Goal: Find specific page/section: Find specific page/section

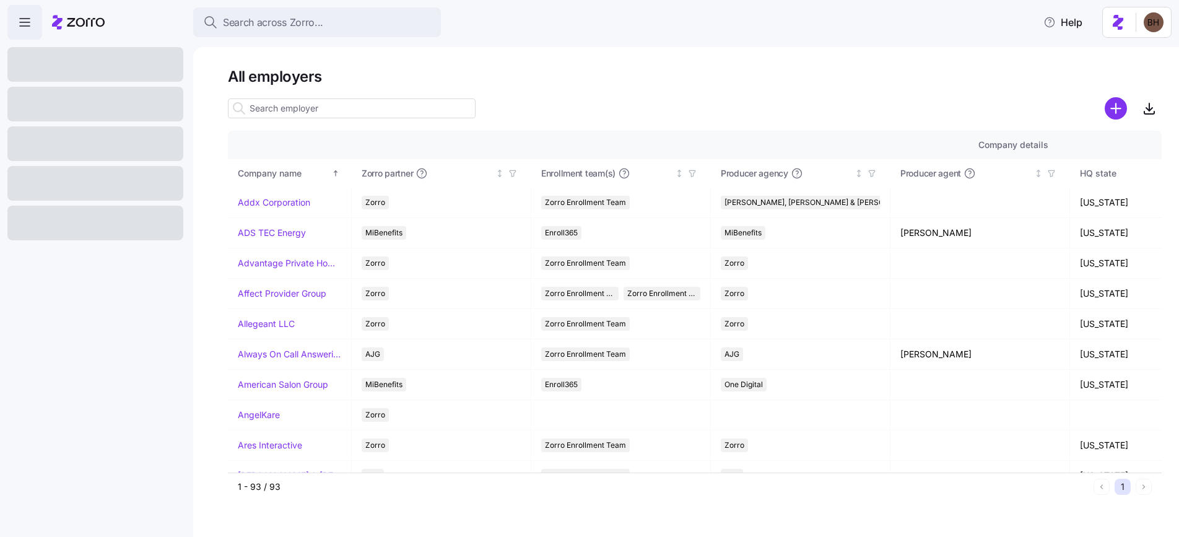
click at [321, 105] on input at bounding box center [352, 108] width 248 height 20
click at [308, 22] on span "Search across Zorro..." at bounding box center [273, 22] width 100 height 15
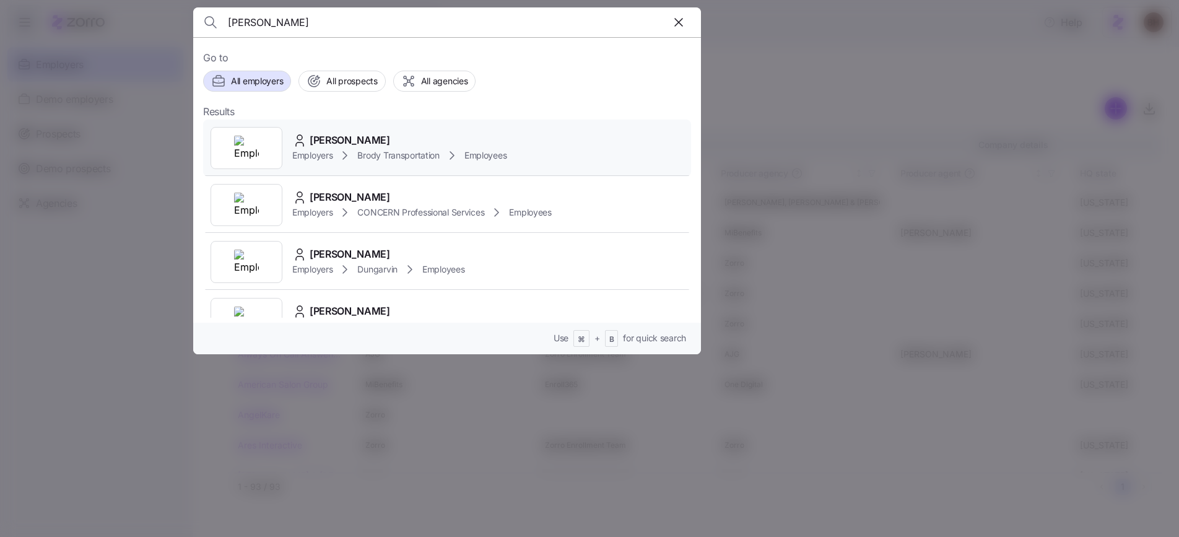
type input "[PERSON_NAME]"
click at [342, 137] on span "[PERSON_NAME]" at bounding box center [350, 139] width 80 height 15
